Goal: Information Seeking & Learning: Learn about a topic

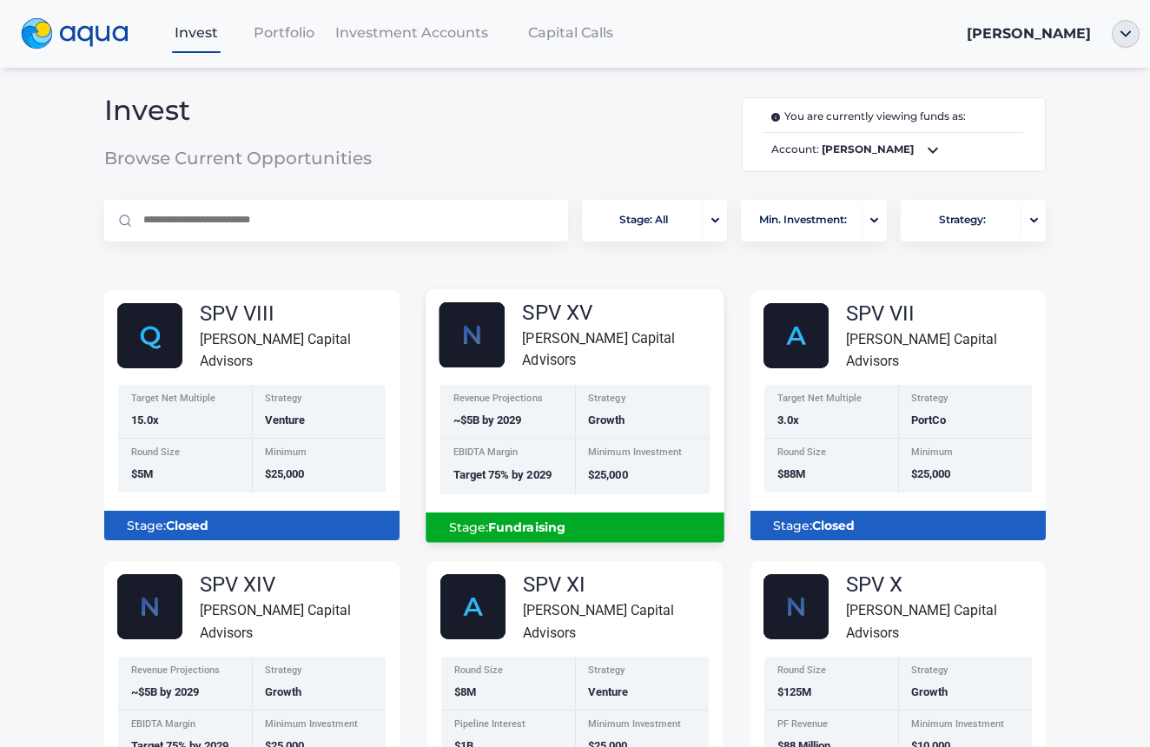
click at [519, 535] on b "Fundraising" at bounding box center [526, 527] width 77 height 16
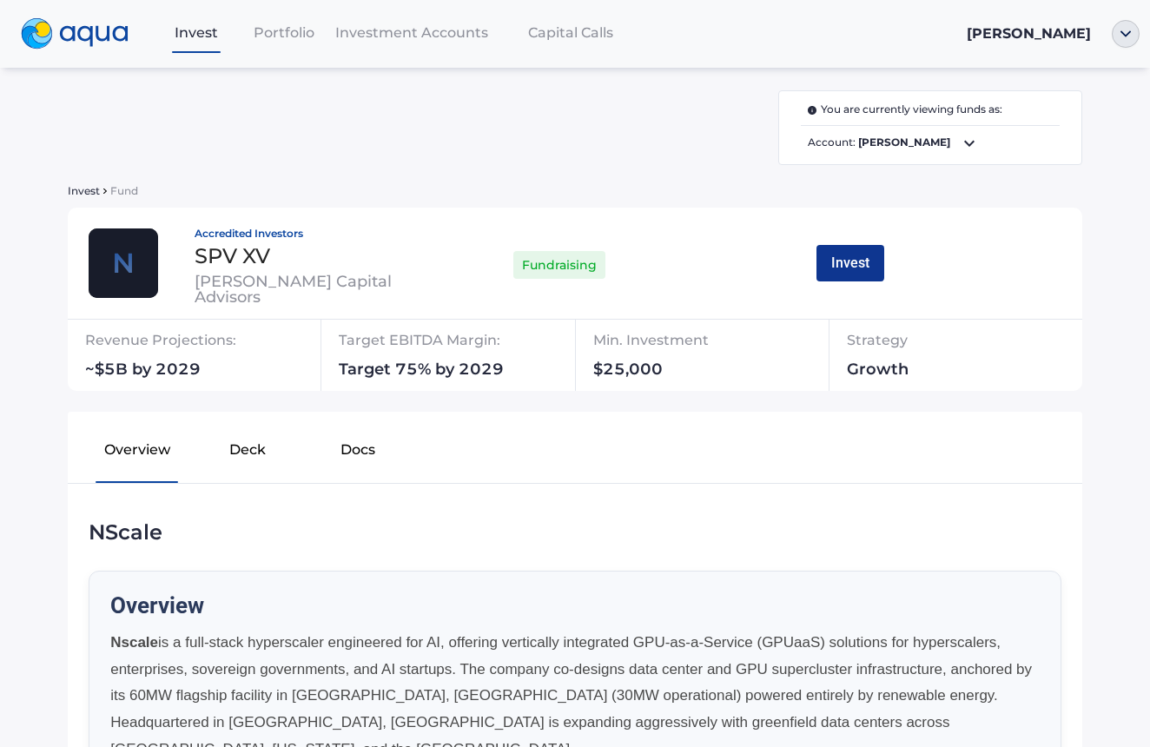
click at [854, 264] on button "Invest" at bounding box center [851, 263] width 68 height 36
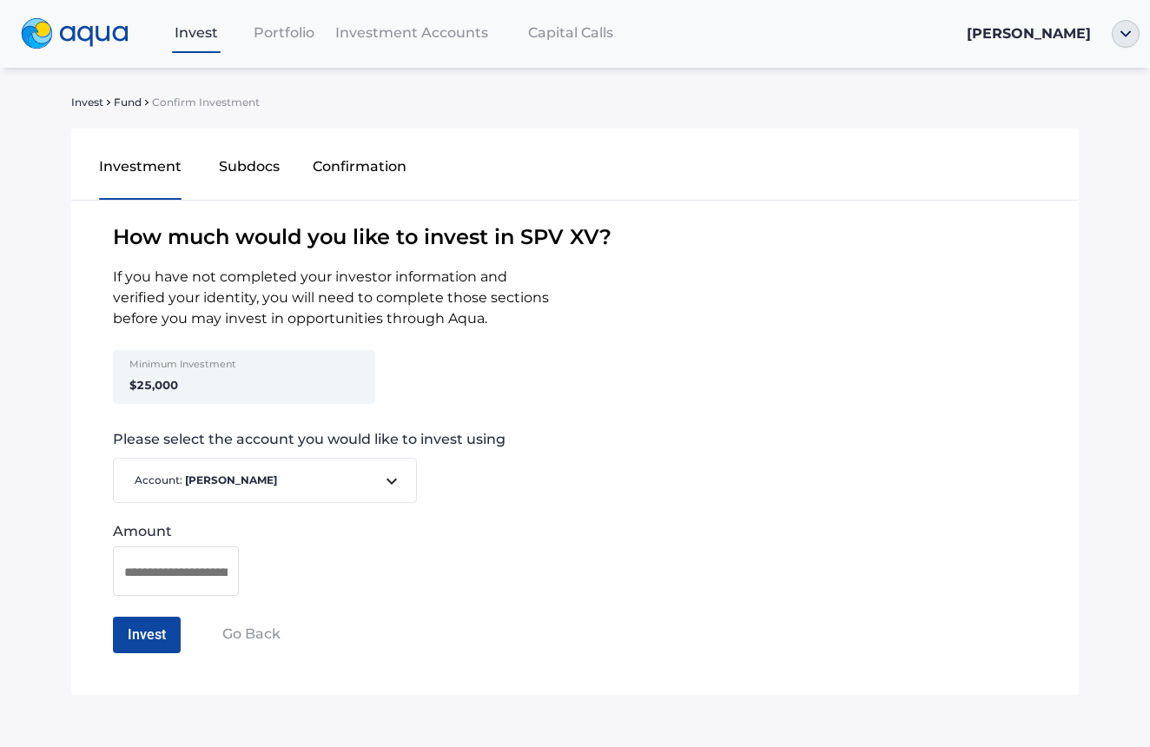
click at [288, 40] on span "Portfolio" at bounding box center [284, 32] width 61 height 17
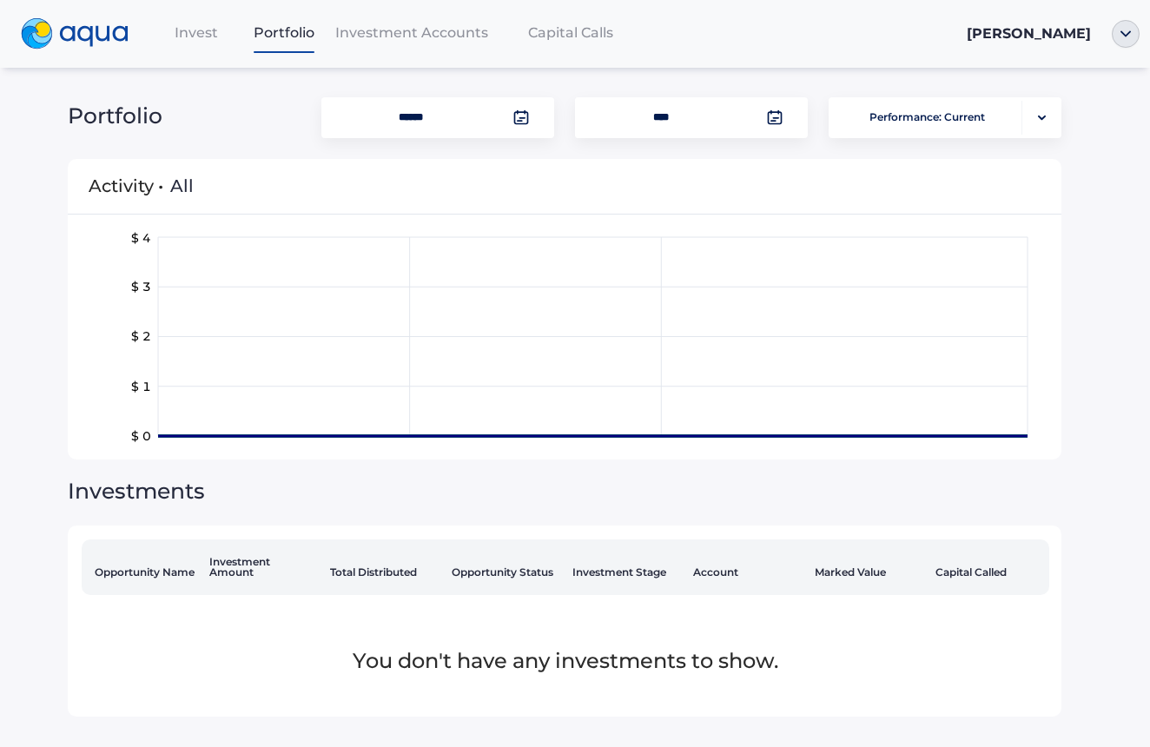
click at [399, 30] on span "Investment Accounts" at bounding box center [411, 32] width 153 height 17
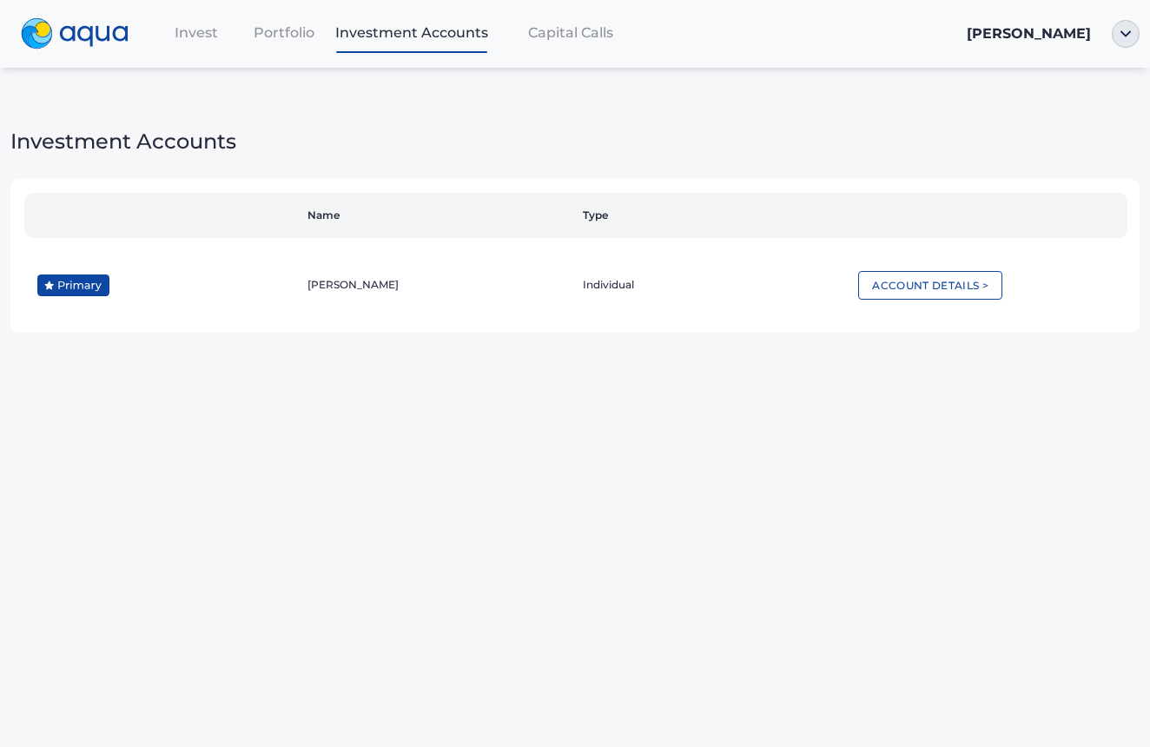
click at [570, 36] on span "Capital Calls" at bounding box center [570, 32] width 85 height 17
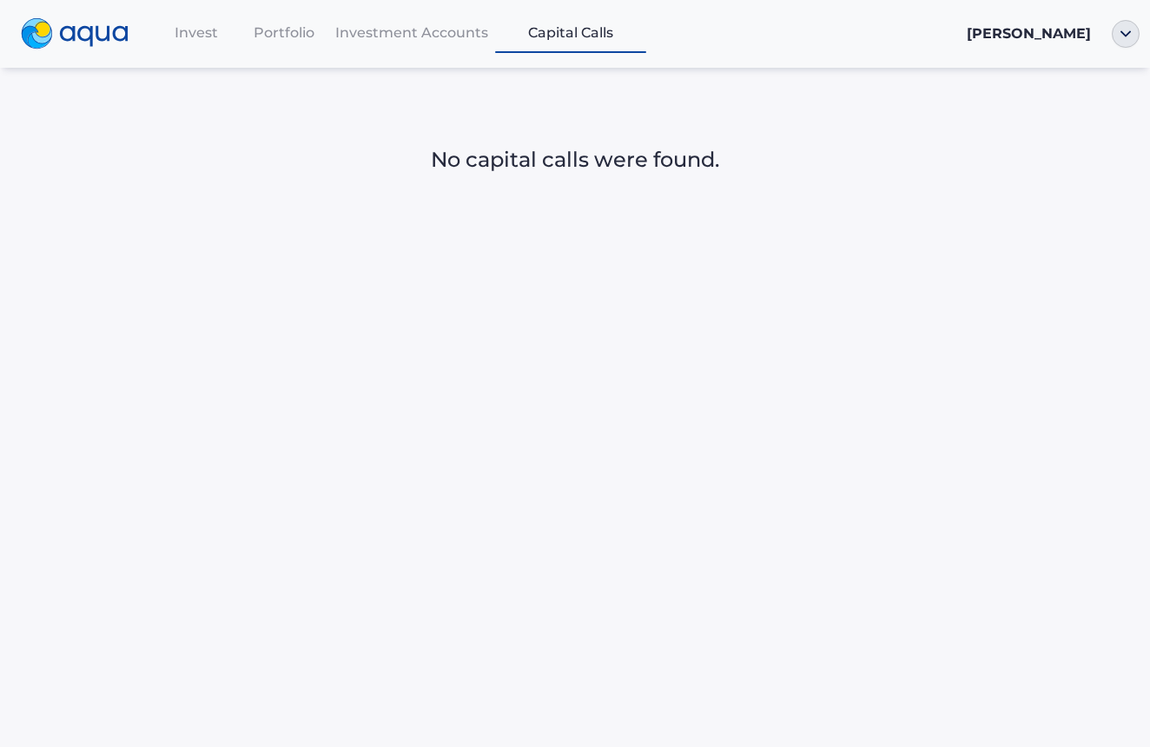
click at [450, 43] on div "Investment Accounts" at bounding box center [411, 33] width 167 height 36
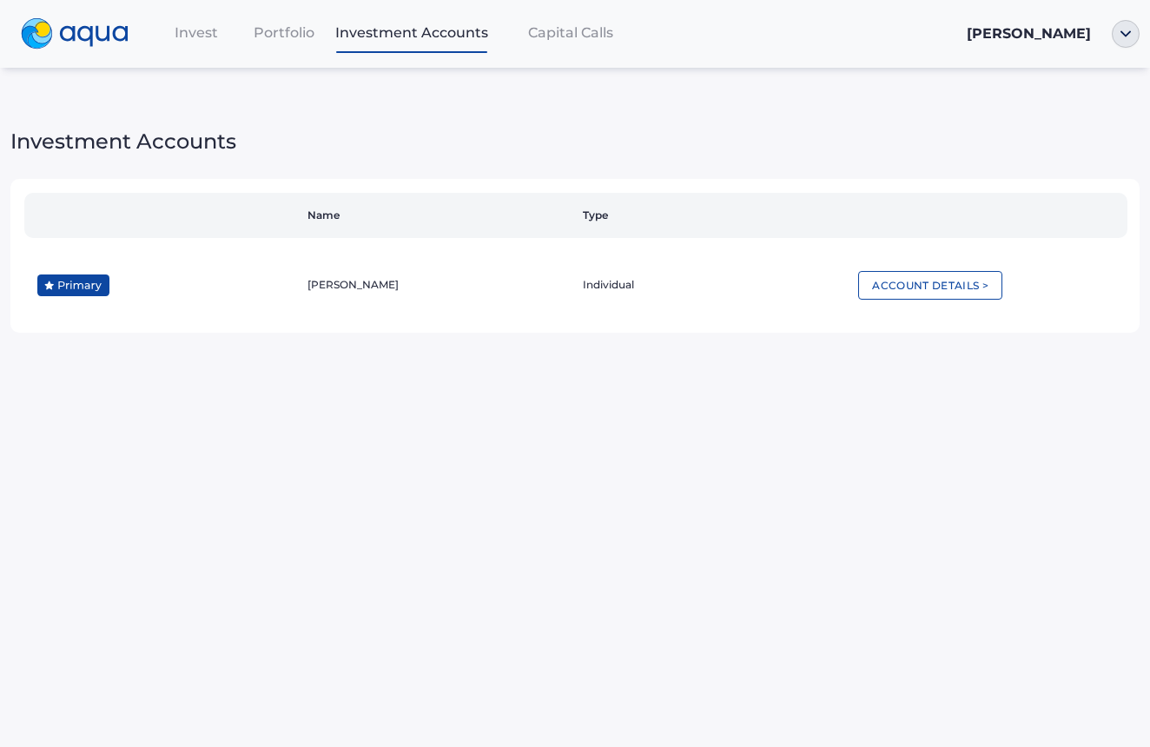
click at [308, 34] on span "Portfolio" at bounding box center [284, 32] width 61 height 17
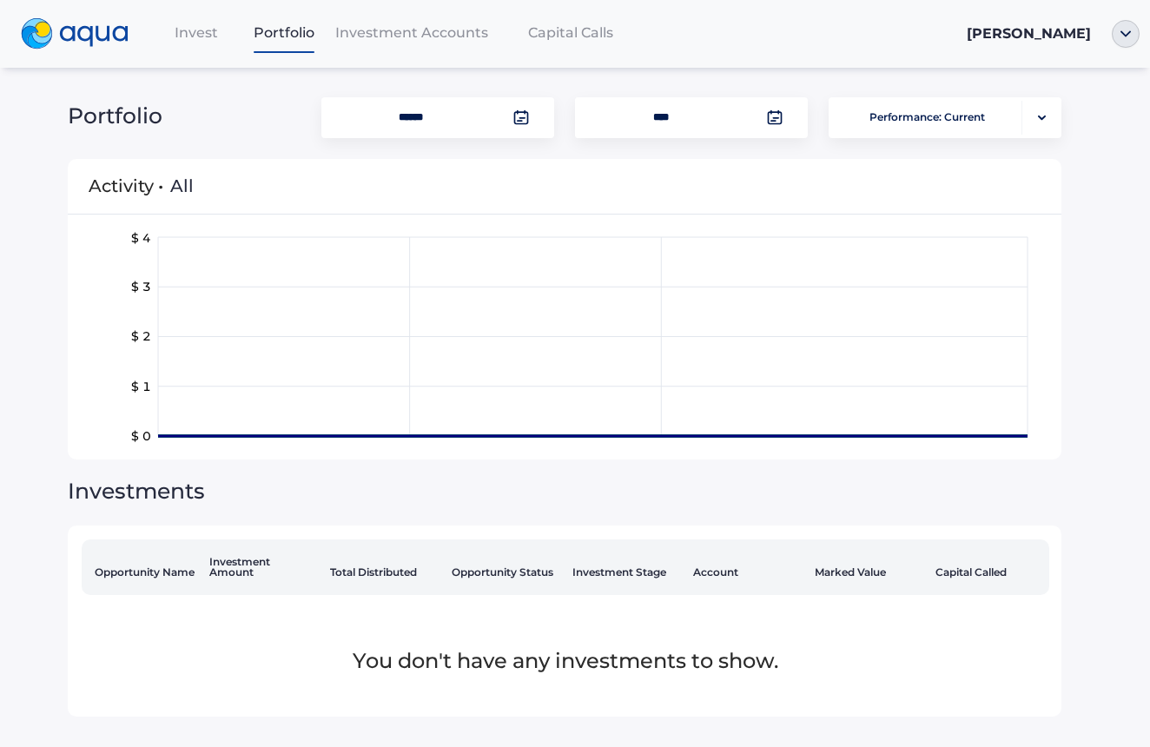
click at [202, 44] on div "Invest" at bounding box center [197, 33] width 88 height 36
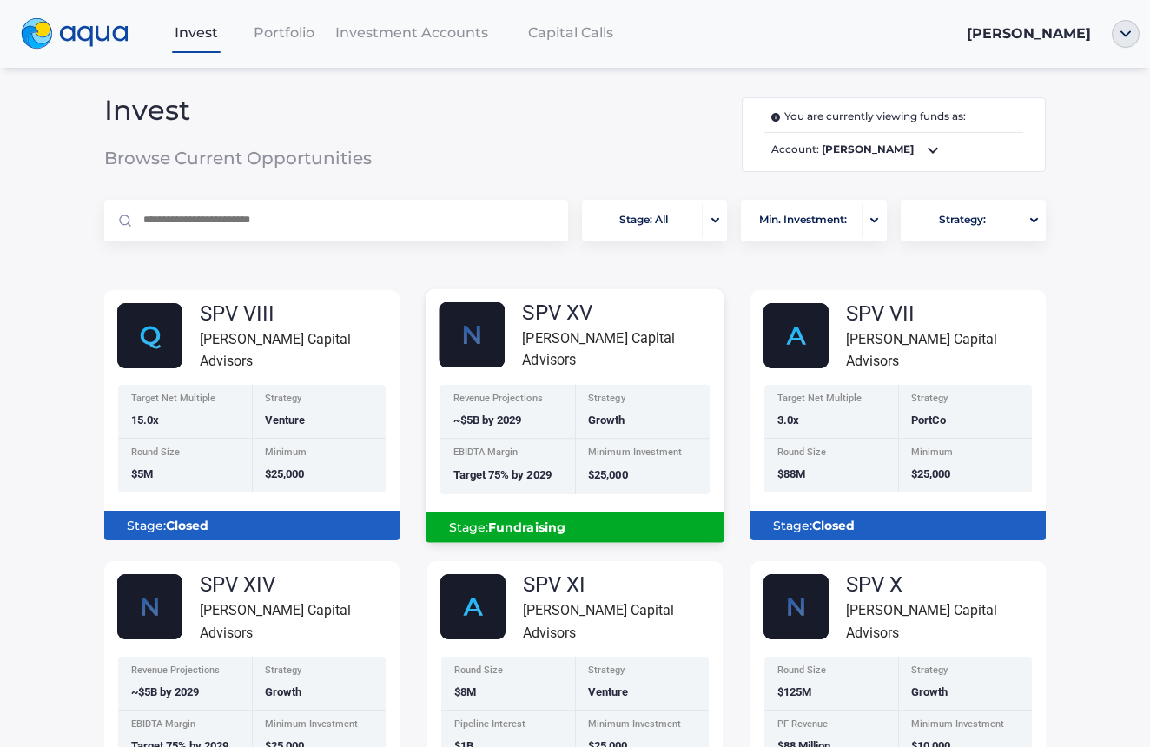
click at [563, 484] on div "EBIDTA Margin Target 75% by 2029" at bounding box center [508, 467] width 136 height 55
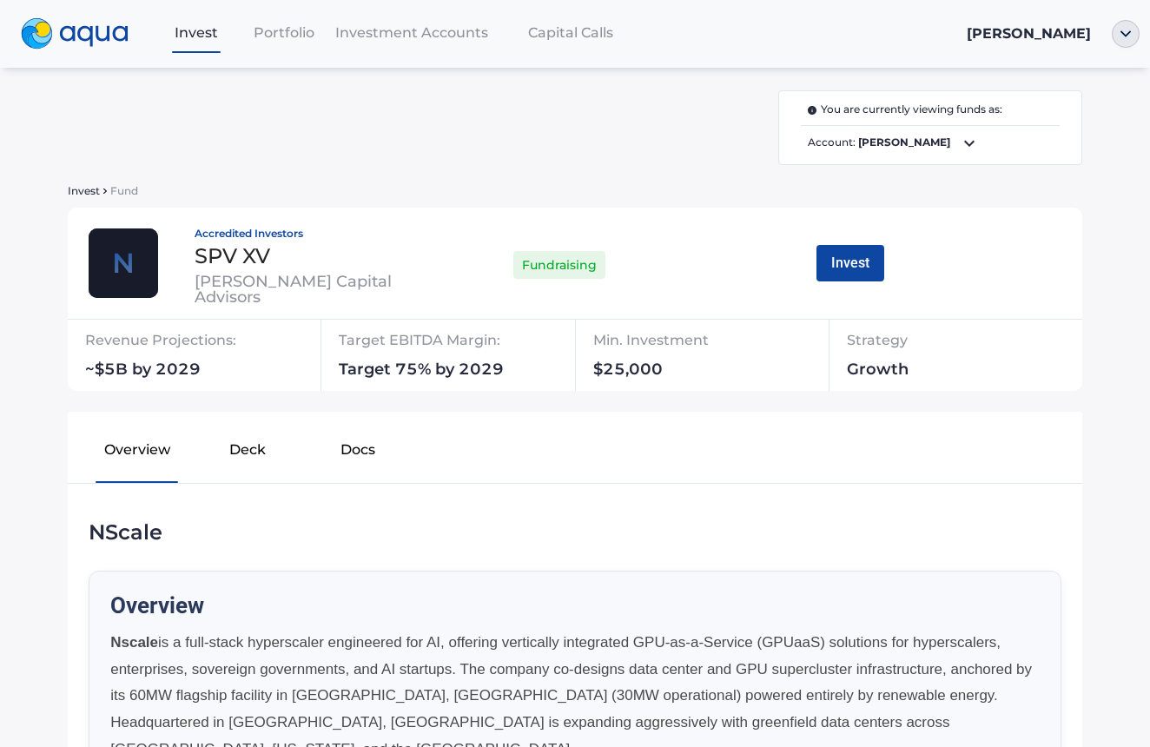
click at [980, 149] on icon at bounding box center [969, 143] width 21 height 21
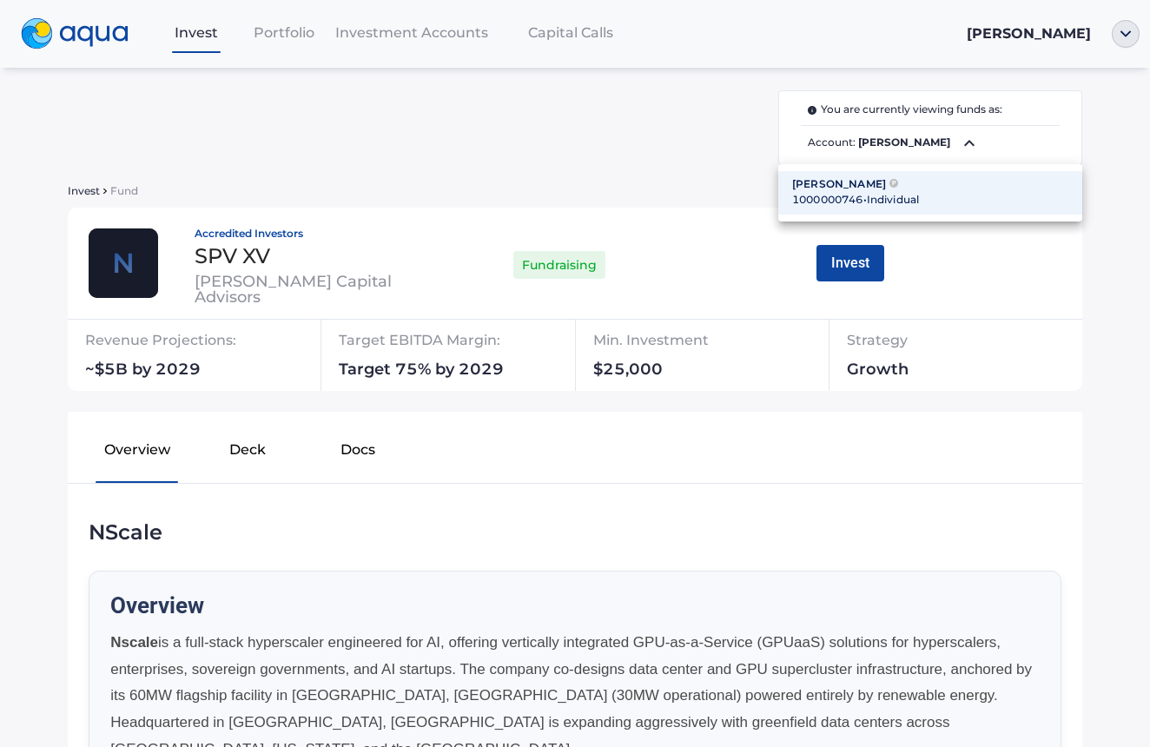
click at [982, 149] on div at bounding box center [575, 373] width 1150 height 747
